Goal: Task Accomplishment & Management: Use online tool/utility

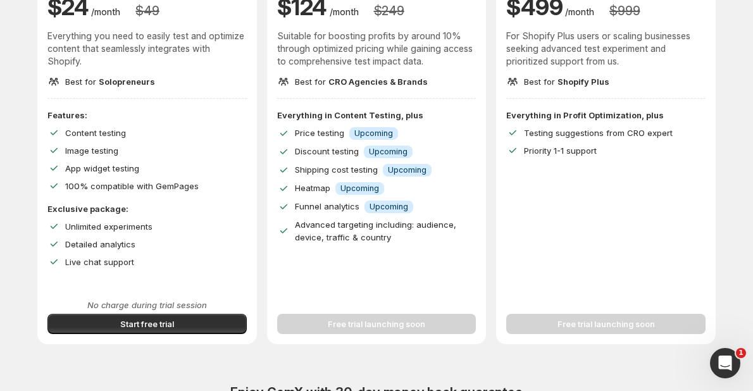
scroll to position [190, 0]
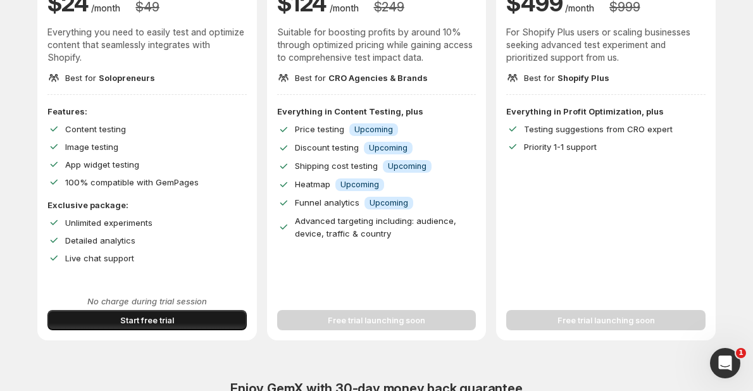
click at [124, 318] on span "Start free trial" at bounding box center [147, 320] width 54 height 13
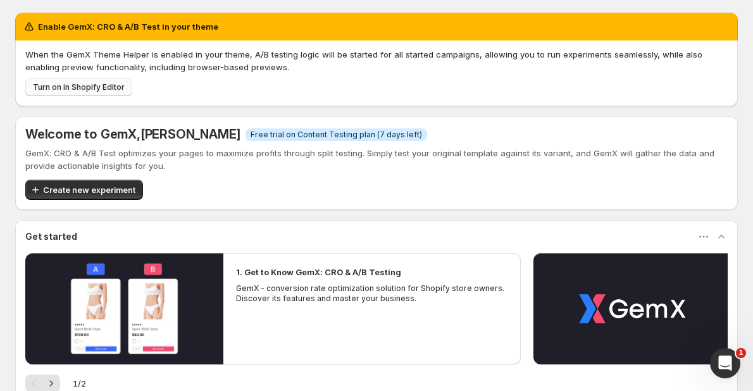
click at [89, 89] on span "Turn on in Shopify Editor" at bounding box center [79, 87] width 92 height 10
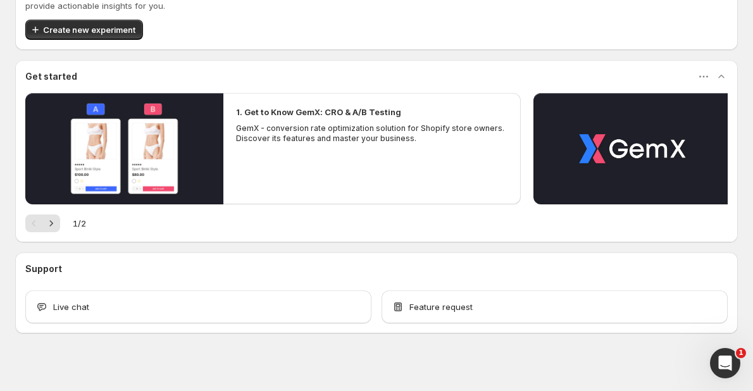
scroll to position [67, 0]
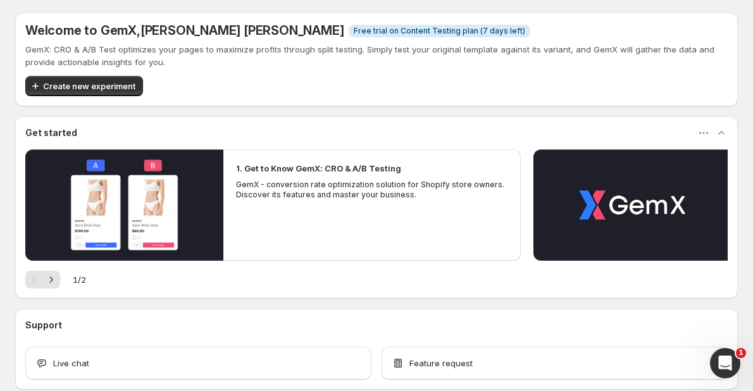
click at [98, 97] on div "Welcome to GemX , [PERSON_NAME] [PERSON_NAME] Info Free trial on Content Testin…" at bounding box center [376, 60] width 722 height 94
click at [98, 92] on button "Create new experiment" at bounding box center [84, 86] width 118 height 20
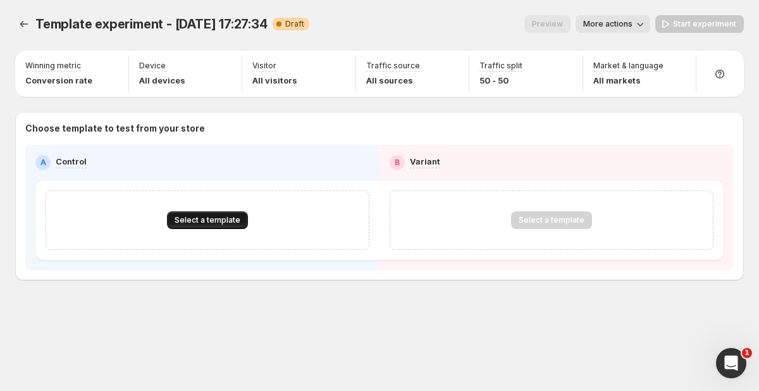
click at [214, 224] on span "Select a template" at bounding box center [208, 220] width 66 height 10
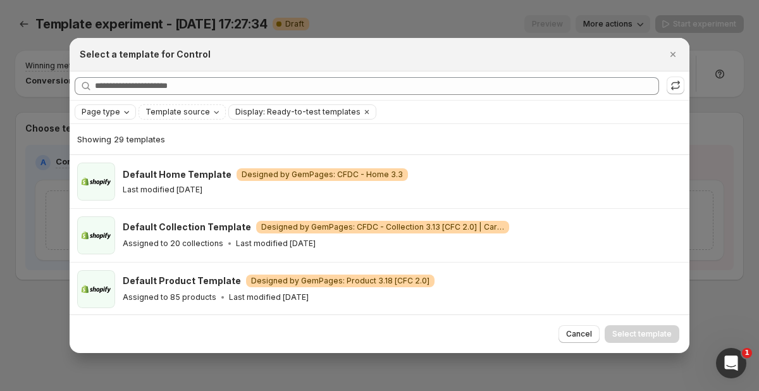
click at [102, 110] on span "Page type" at bounding box center [101, 112] width 39 height 10
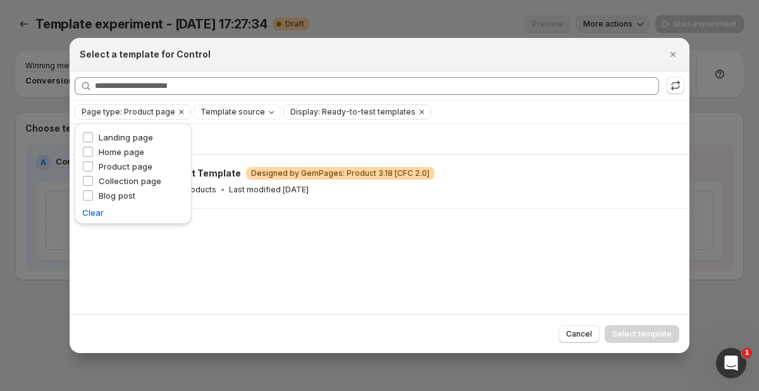
drag, startPoint x: 360, startPoint y: 264, endPoint x: 347, endPoint y: 218, distance: 47.4
click at [360, 262] on div "Showing 1 template Default Product Template Warning Designed by GemPages: Produ…" at bounding box center [380, 219] width 620 height 190
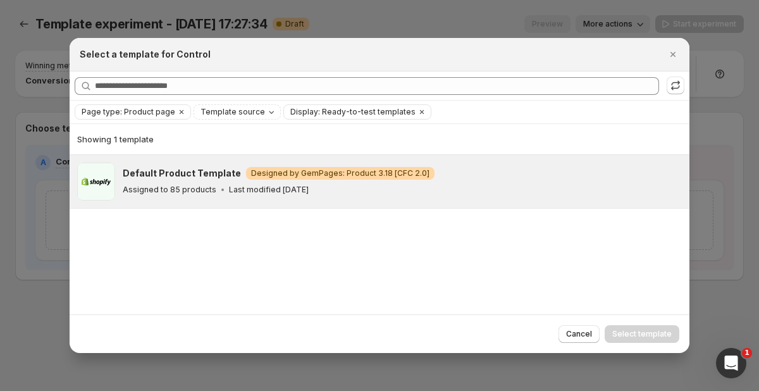
click at [222, 165] on div "Default Product Template Warning Designed by GemPages: Product 3.18 [CFC 2.0] A…" at bounding box center [402, 182] width 559 height 38
click at [629, 331] on span "Select template" at bounding box center [641, 334] width 59 height 10
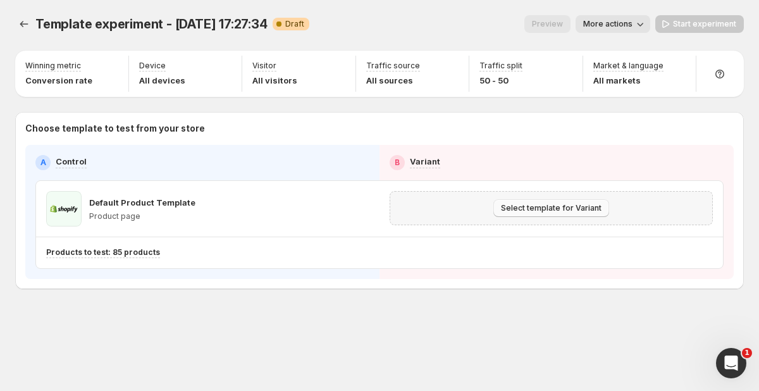
click at [515, 209] on span "Select template for Variant" at bounding box center [551, 208] width 101 height 10
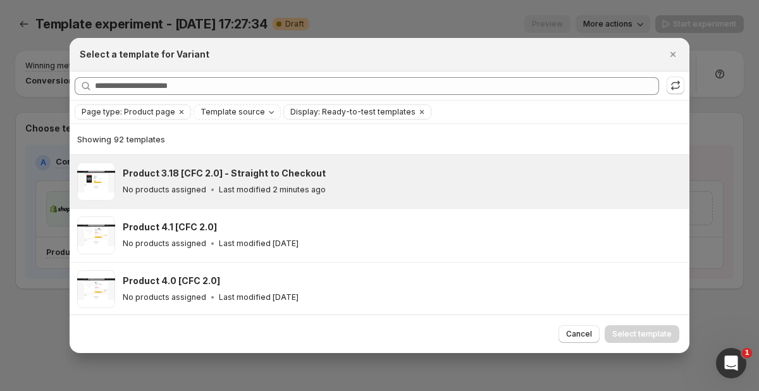
click at [270, 171] on h3 "Product 3.18 [CFC 2.0] - Straight to Checkout" at bounding box center [224, 173] width 203 height 13
click at [653, 329] on span "Select template" at bounding box center [641, 334] width 59 height 10
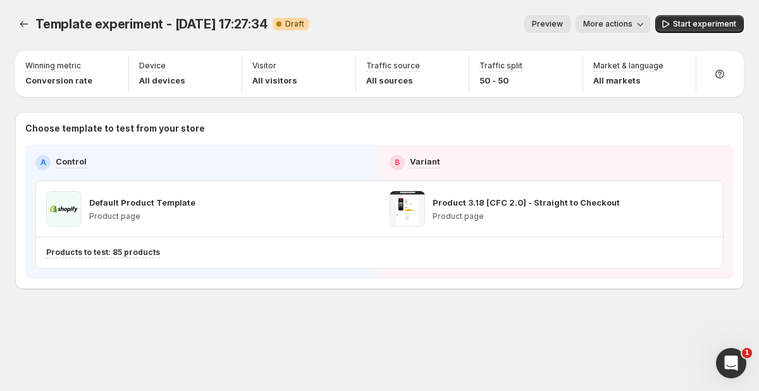
click at [545, 333] on div "Template experiment - Oct 8, 17:27:34. This page is ready Template experiment -…" at bounding box center [379, 178] width 759 height 357
click at [261, 24] on div "Template experiment - Oct 8, 17:27:34 Warning Complete Draft" at bounding box center [172, 24] width 274 height 18
click at [641, 26] on icon "button" at bounding box center [640, 24] width 13 height 13
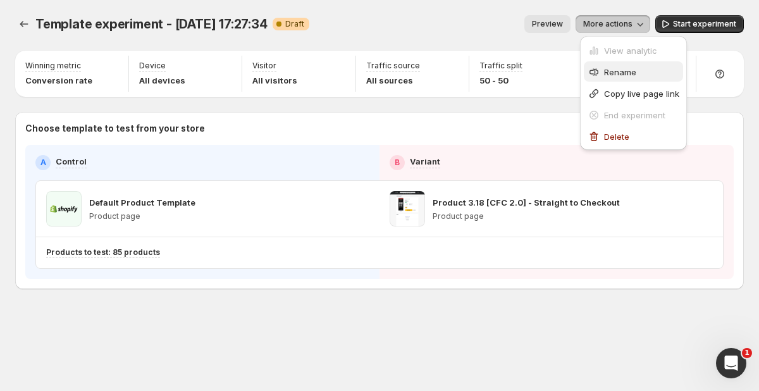
click at [628, 68] on span "Rename" at bounding box center [620, 72] width 32 height 10
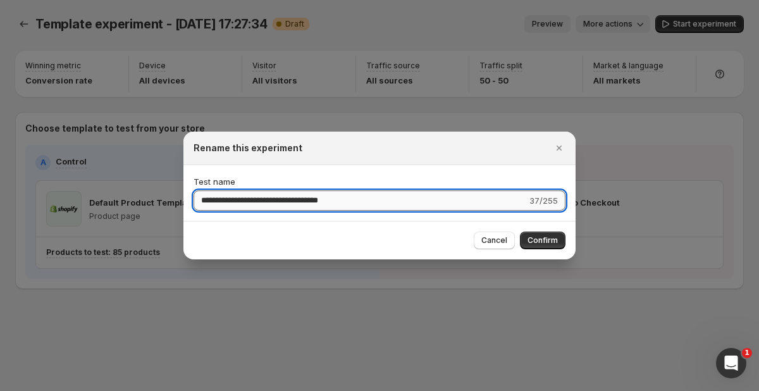
drag, startPoint x: 358, startPoint y: 200, endPoint x: 200, endPoint y: 200, distance: 157.5
click at [200, 200] on input "**********" at bounding box center [360, 200] width 333 height 20
type input "*"
type input "**********"
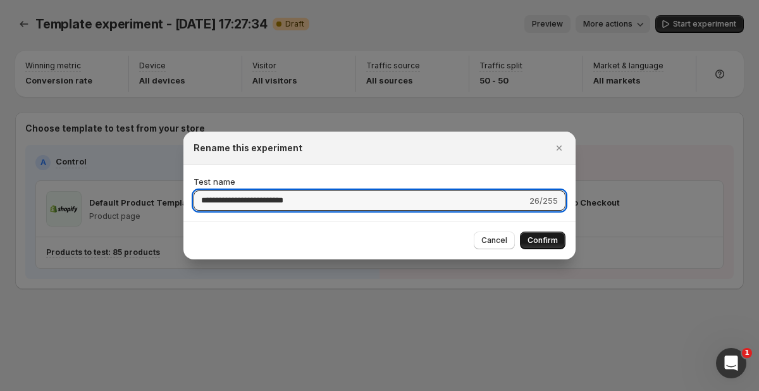
click at [537, 237] on span "Confirm" at bounding box center [542, 240] width 30 height 10
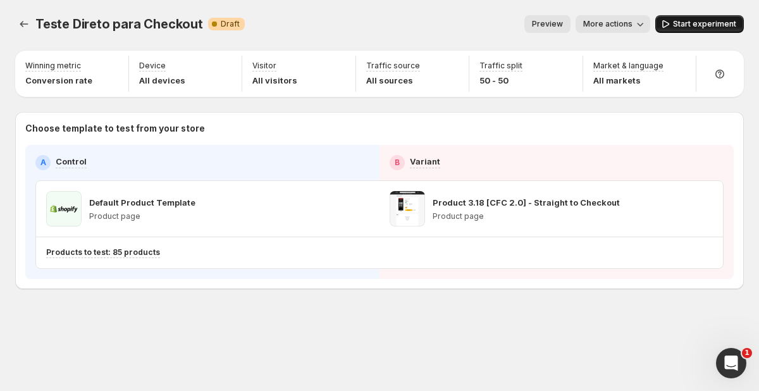
click at [701, 22] on span "Start experiment" at bounding box center [704, 24] width 63 height 10
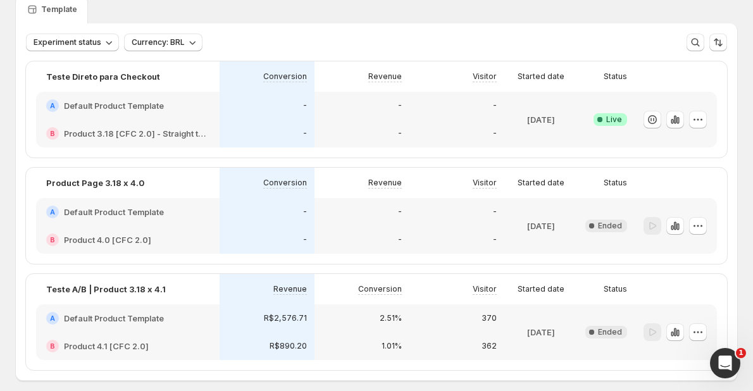
scroll to position [111, 0]
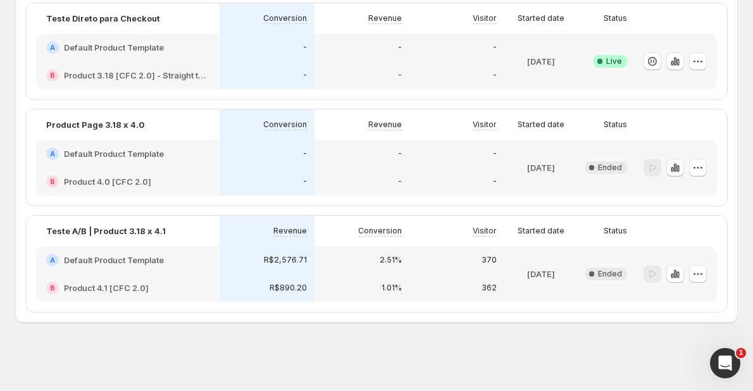
click at [676, 168] on icon "button" at bounding box center [674, 167] width 3 height 8
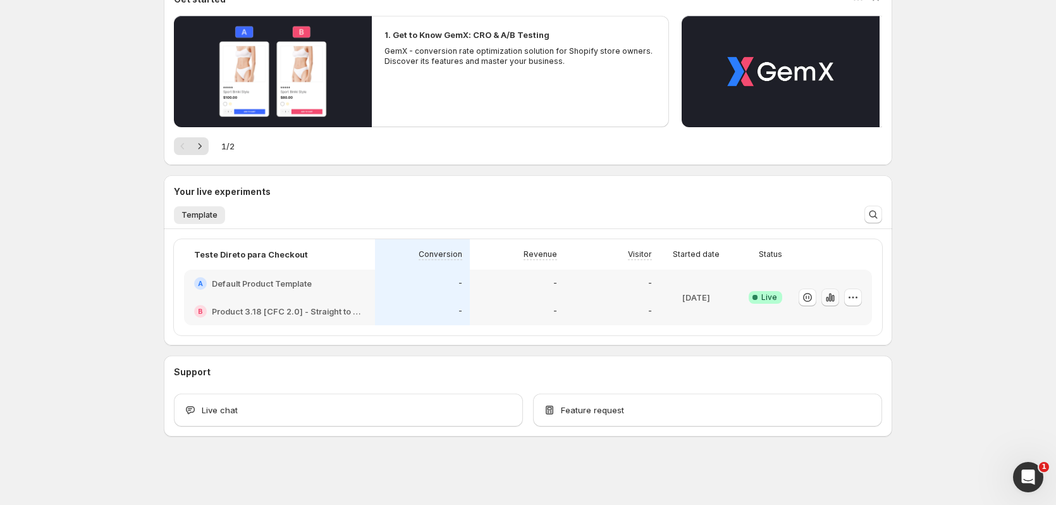
click at [834, 299] on icon "button" at bounding box center [833, 298] width 3 height 7
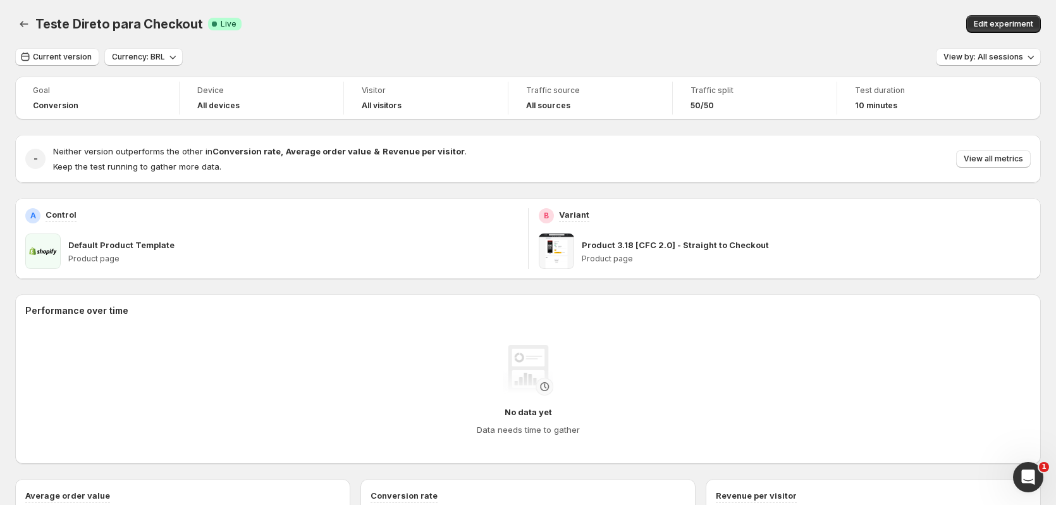
click at [360, 61] on div "Current version Currency: BRL View by: All sessions" at bounding box center [528, 57] width 1026 height 18
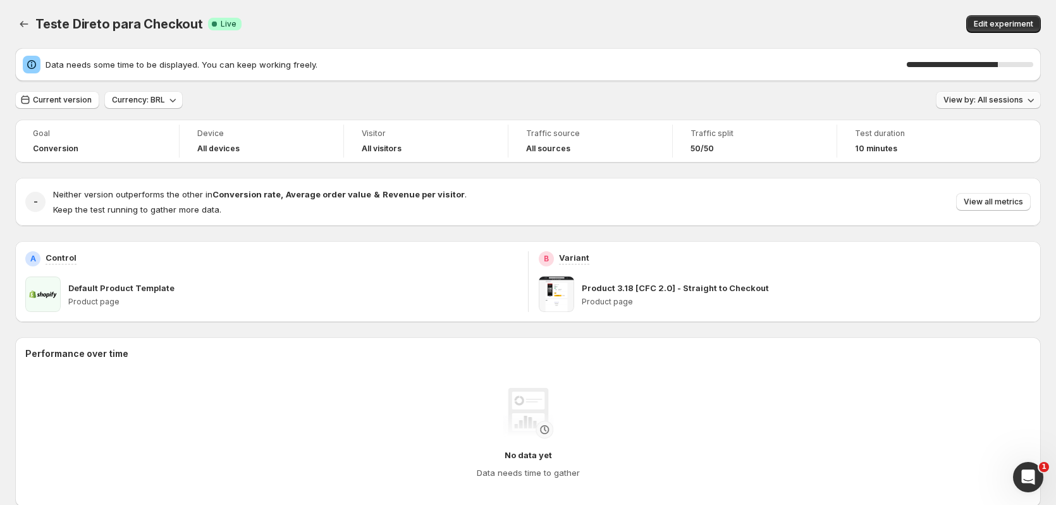
click at [1006, 99] on span "View by: All sessions" at bounding box center [984, 100] width 80 height 10
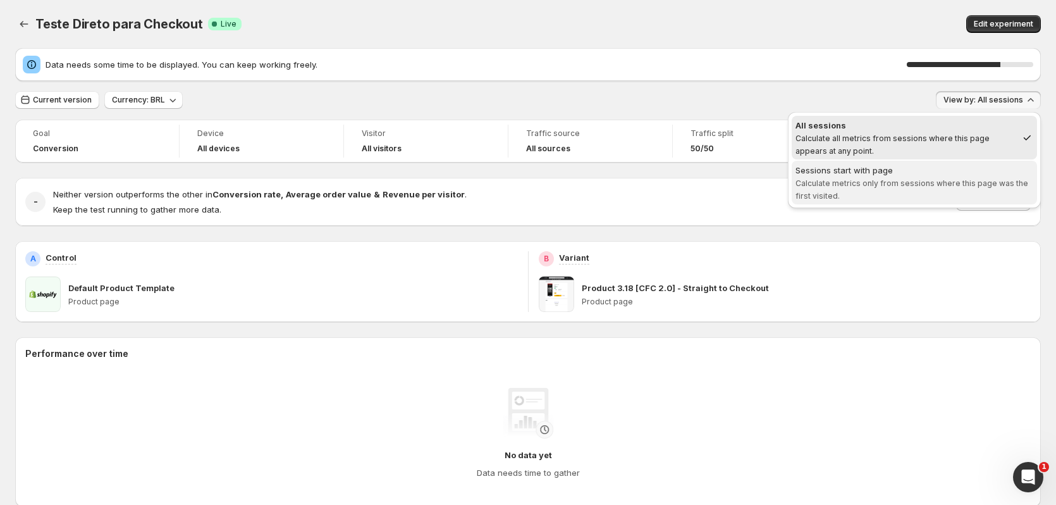
click at [919, 178] on span "Calculate metrics only from sessions where this page was the first visited." at bounding box center [912, 189] width 233 height 22
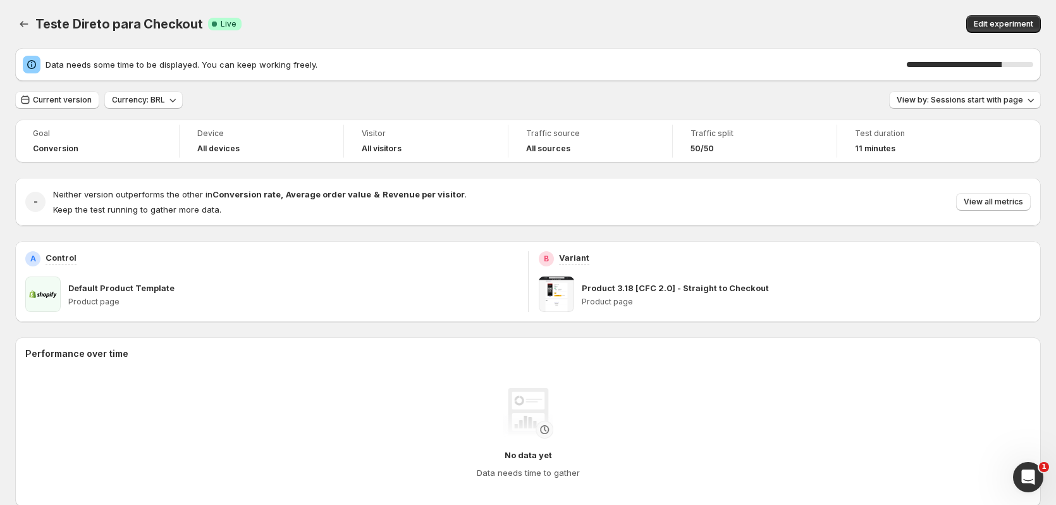
click at [729, 75] on div "Data needs some time to be displayed. You can keep working freely. 75 %" at bounding box center [528, 64] width 1026 height 33
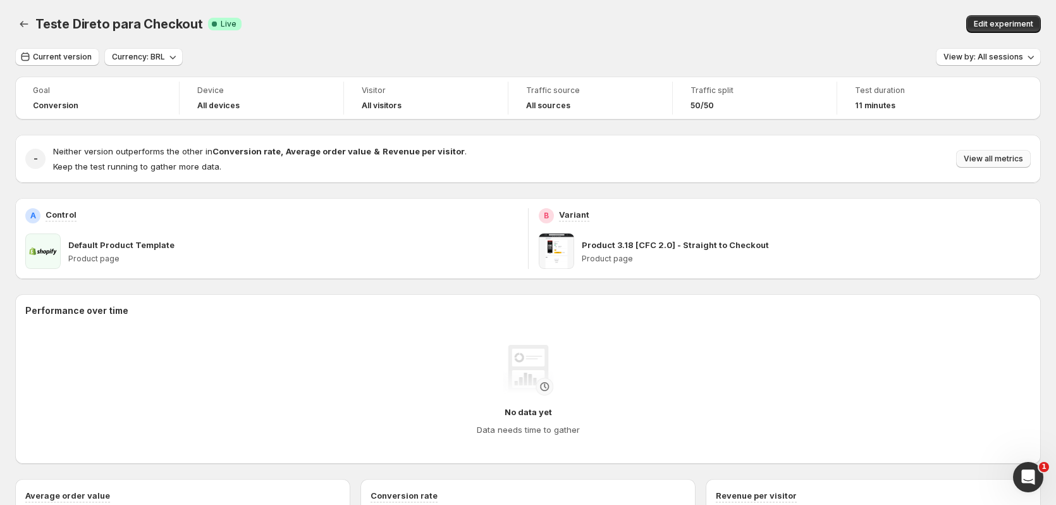
click at [983, 159] on span "View all metrics" at bounding box center [993, 159] width 59 height 10
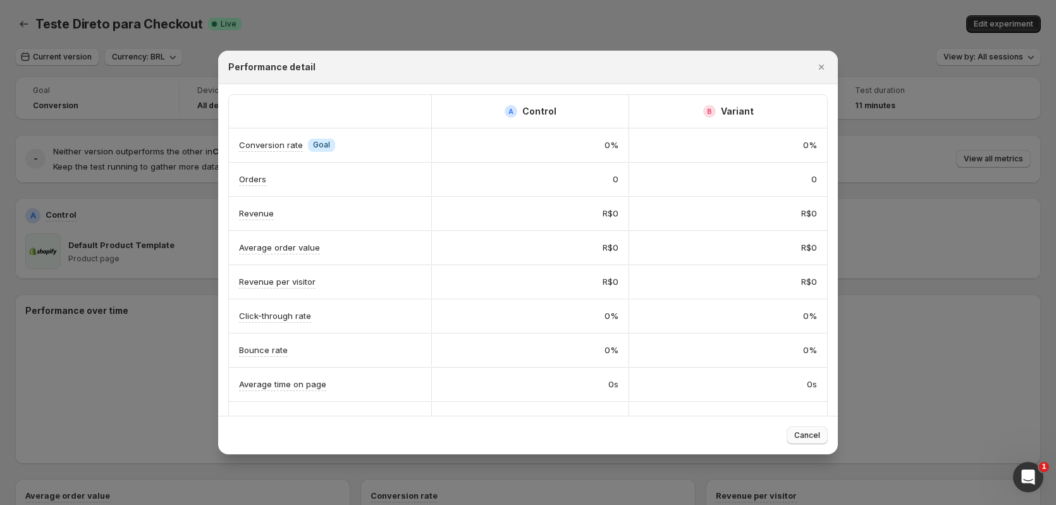
click at [813, 441] on button "Cancel" at bounding box center [807, 435] width 41 height 18
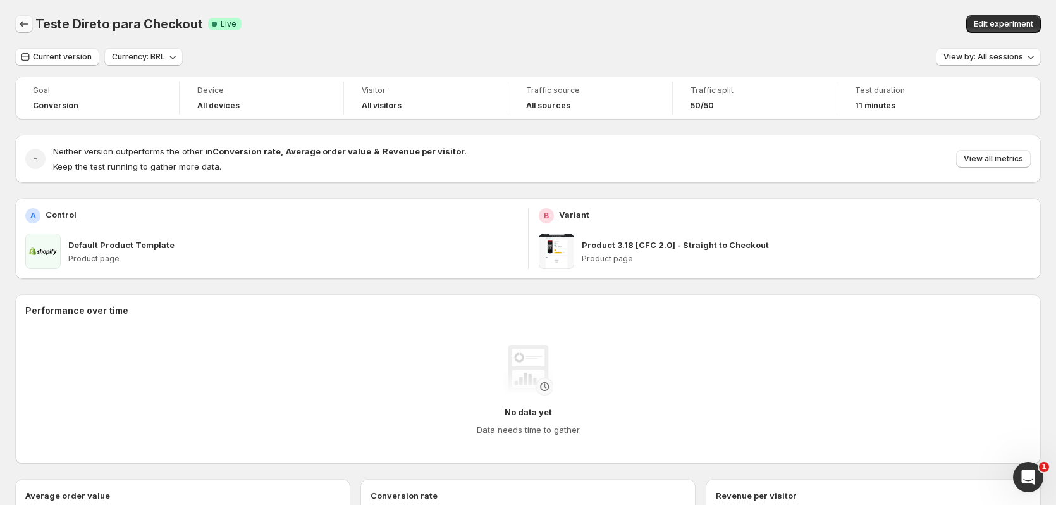
click at [25, 23] on icon "Back" at bounding box center [24, 24] width 13 height 13
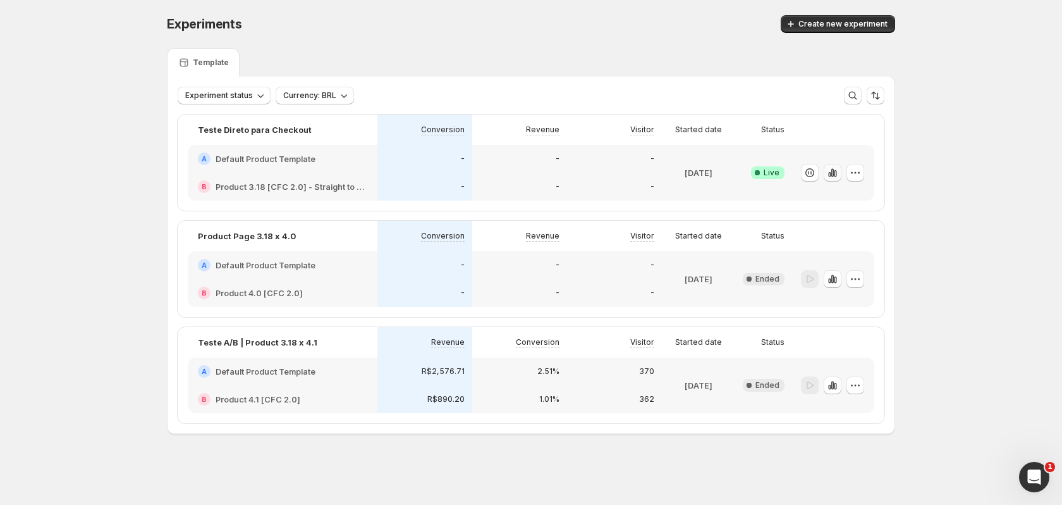
click at [834, 167] on icon "button" at bounding box center [833, 172] width 13 height 13
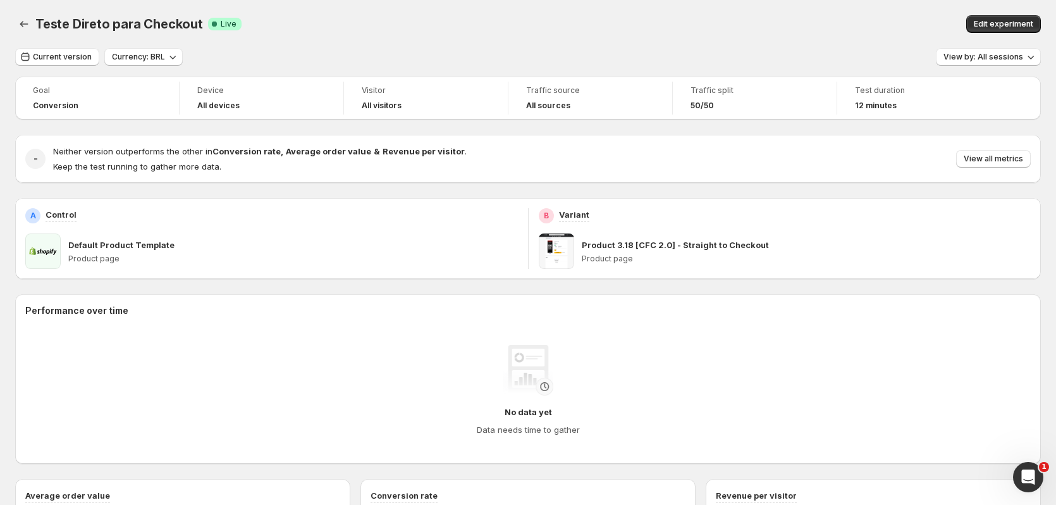
click at [482, 18] on div "Teste Direto para Checkout Success Complete Live" at bounding box center [315, 24] width 561 height 18
click at [28, 25] on icon "Back" at bounding box center [24, 24] width 13 height 13
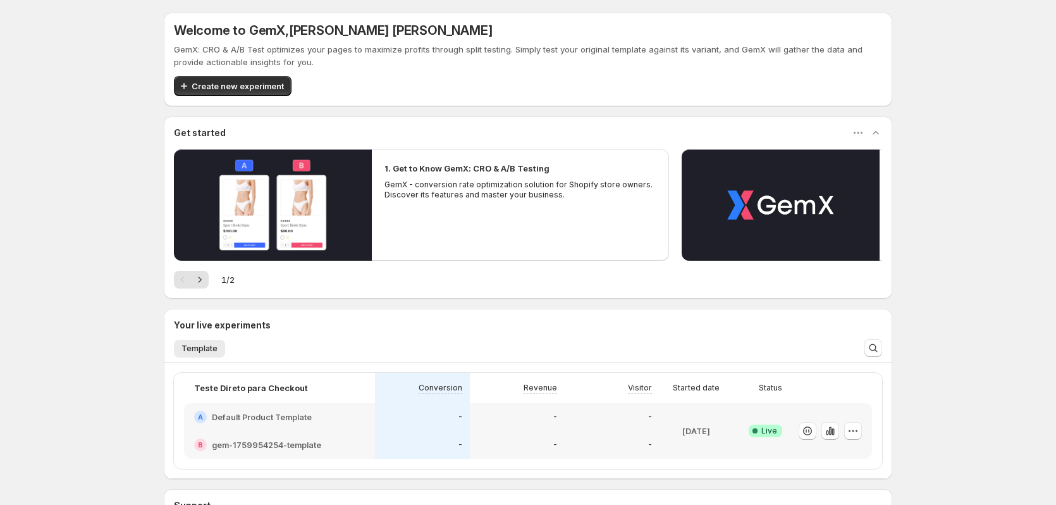
click at [152, 261] on div "Welcome to GemX , Henrique de Lara Morais GemX: CRO & A/B Test optimizes your p…" at bounding box center [528, 319] width 759 height 638
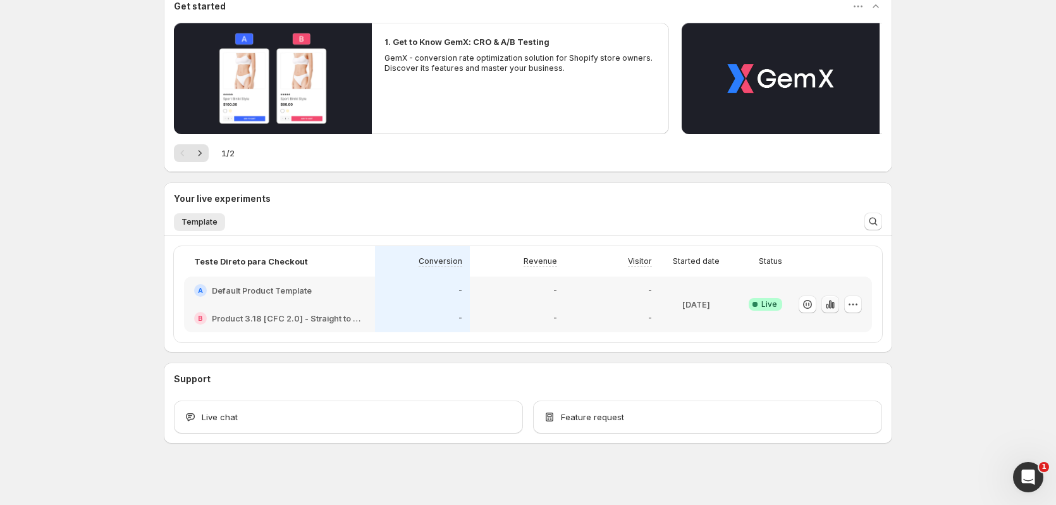
click at [828, 304] on icon "button" at bounding box center [827, 306] width 3 height 5
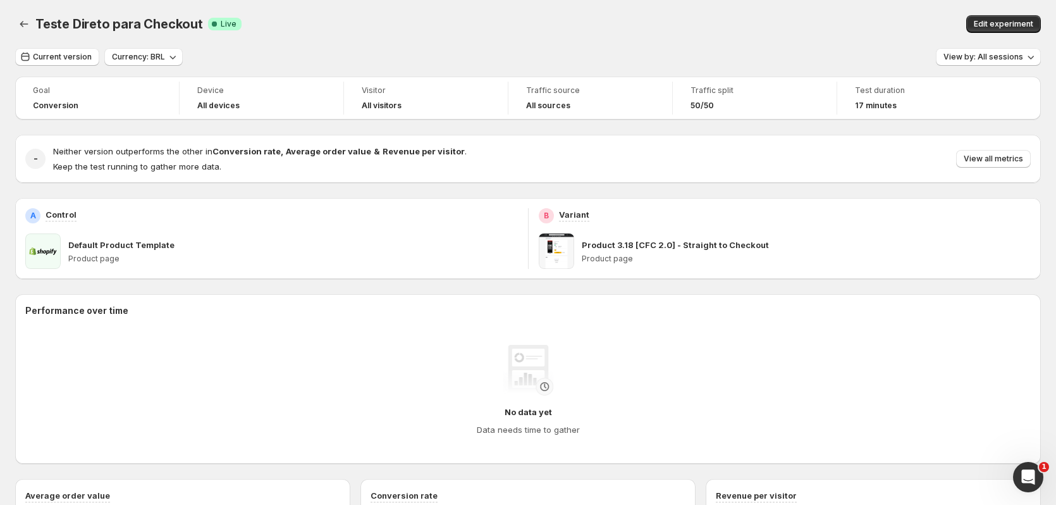
click at [520, 27] on div "Teste Direto para Checkout Success Complete Live" at bounding box center [315, 24] width 561 height 18
click at [404, 49] on div "Current version Currency: BRL View by: All sessions" at bounding box center [528, 57] width 1026 height 18
click at [978, 57] on span "View by: All sessions" at bounding box center [984, 57] width 80 height 10
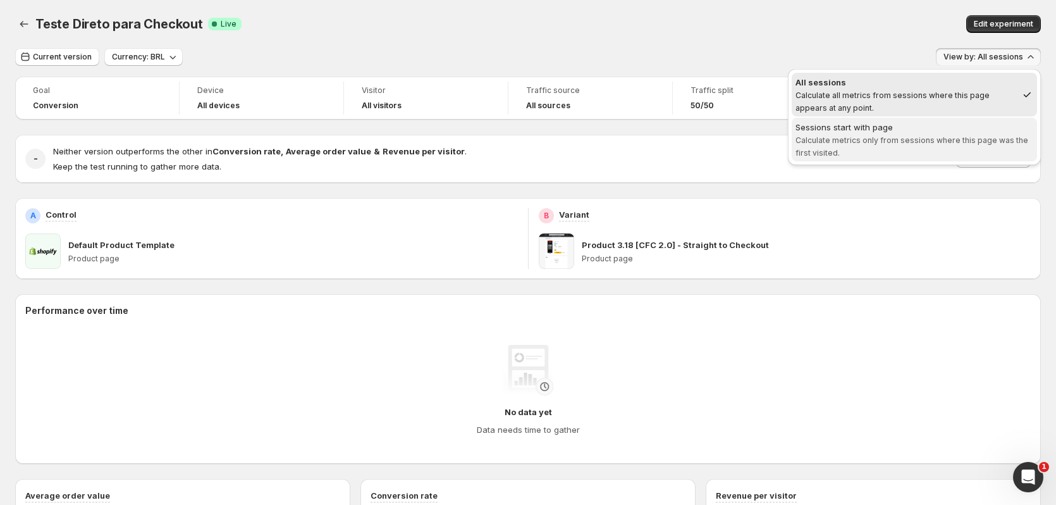
click at [938, 135] on span "Calculate metrics only from sessions where this page was the first visited." at bounding box center [912, 146] width 233 height 22
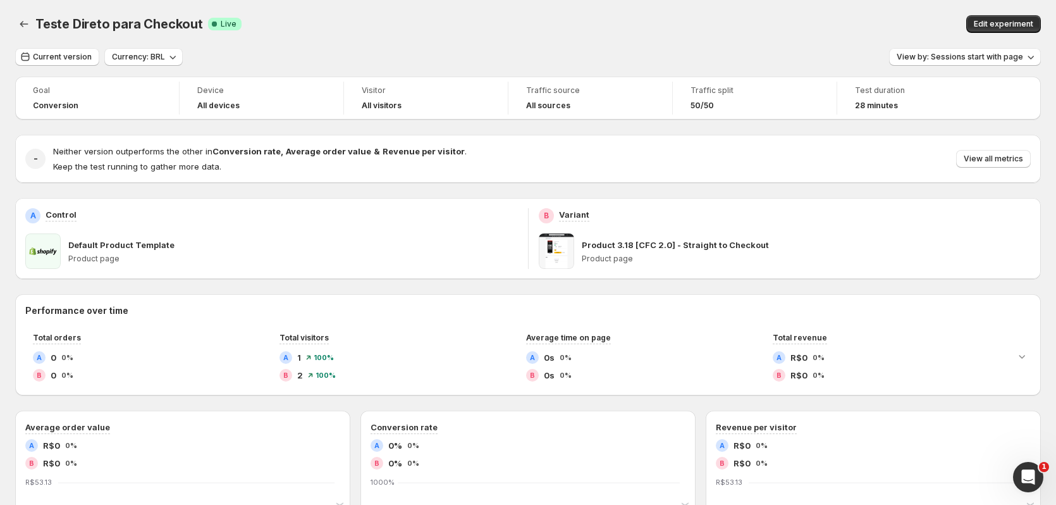
click at [741, 39] on div "Teste Direto para Checkout. This page is ready Teste Direto para Checkout Succe…" at bounding box center [528, 24] width 1026 height 48
click at [988, 159] on span "View all metrics" at bounding box center [993, 159] width 59 height 10
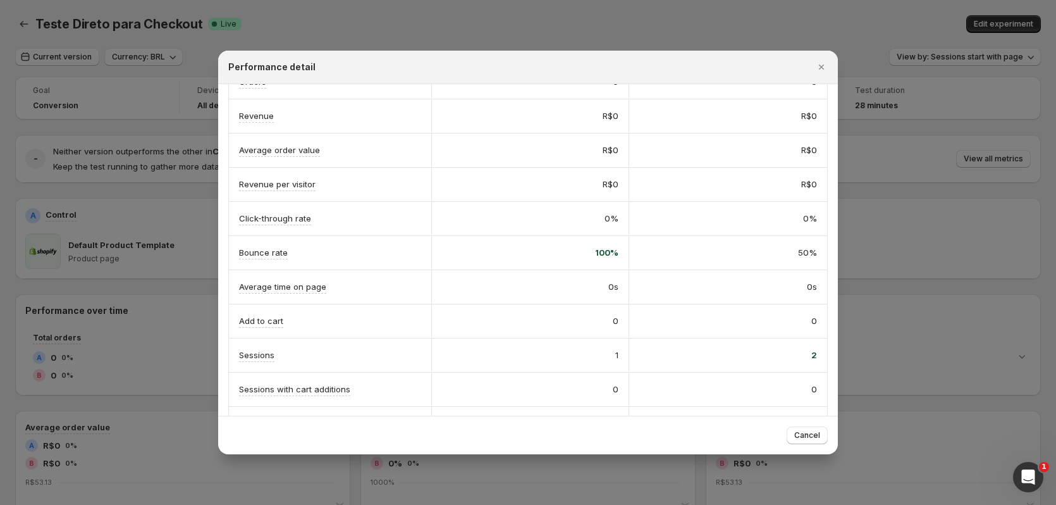
scroll to position [235, 0]
